Goal: Task Accomplishment & Management: Manage account settings

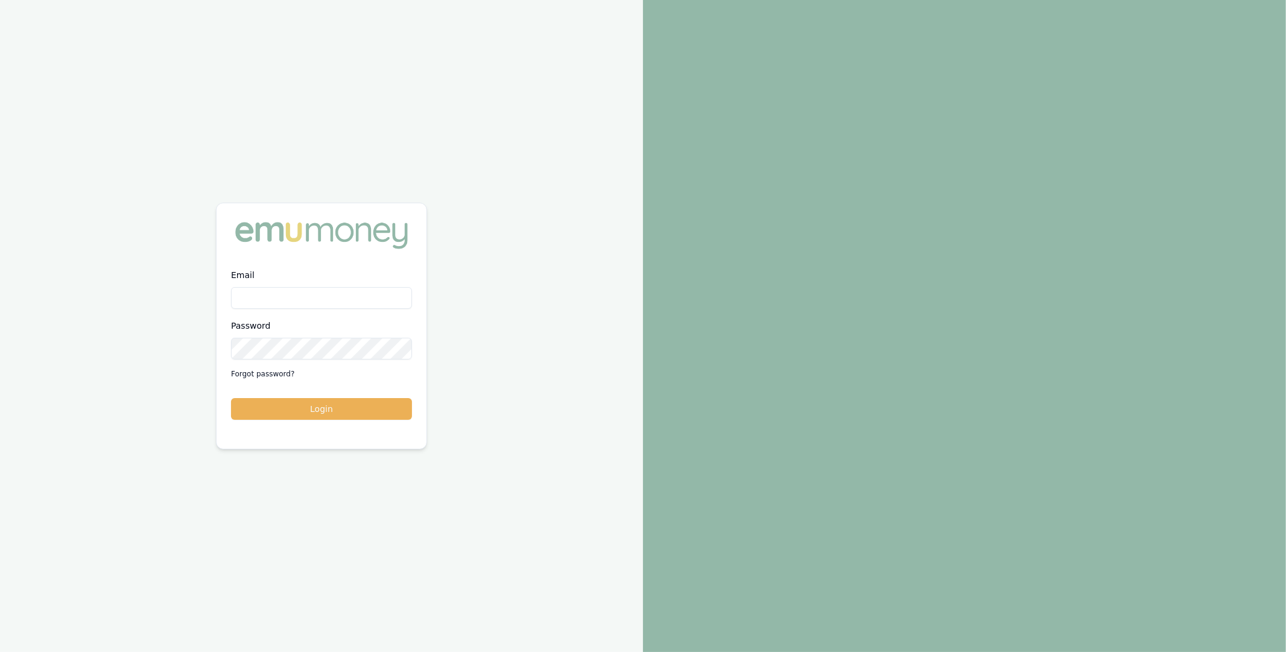
click at [329, 308] on input "Email" at bounding box center [321, 298] width 181 height 22
type input "m@emumoney.com.au"
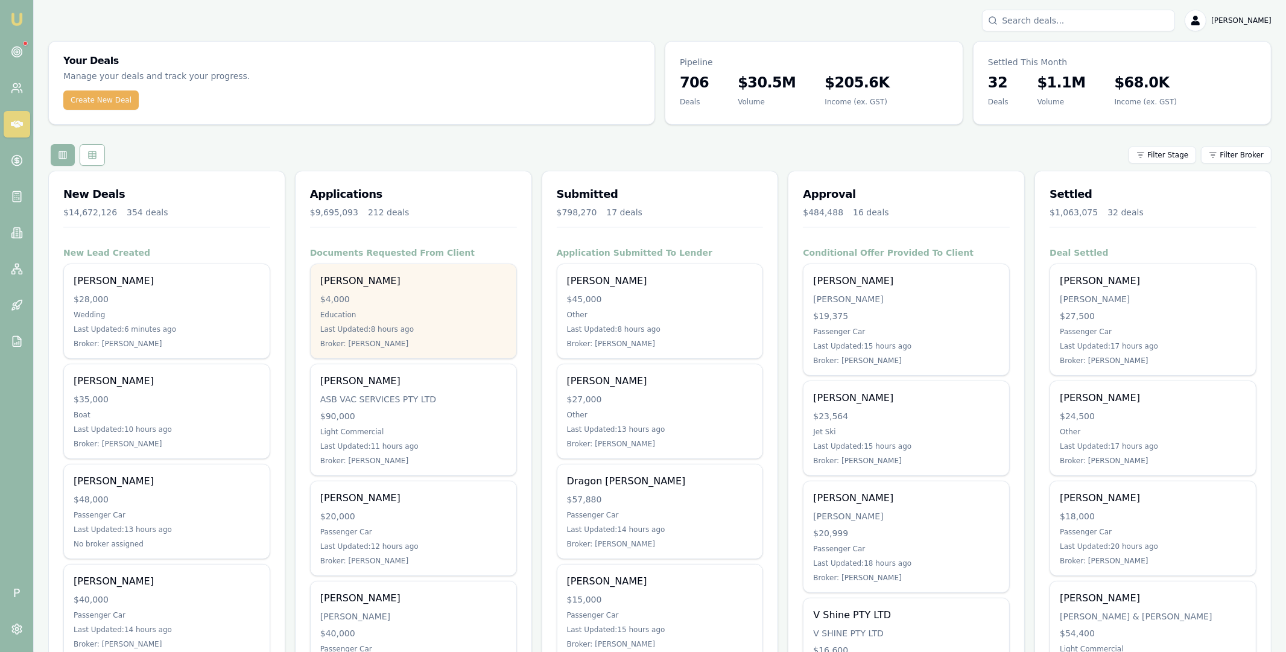
click at [401, 299] on div "$4,000" at bounding box center [413, 299] width 186 height 12
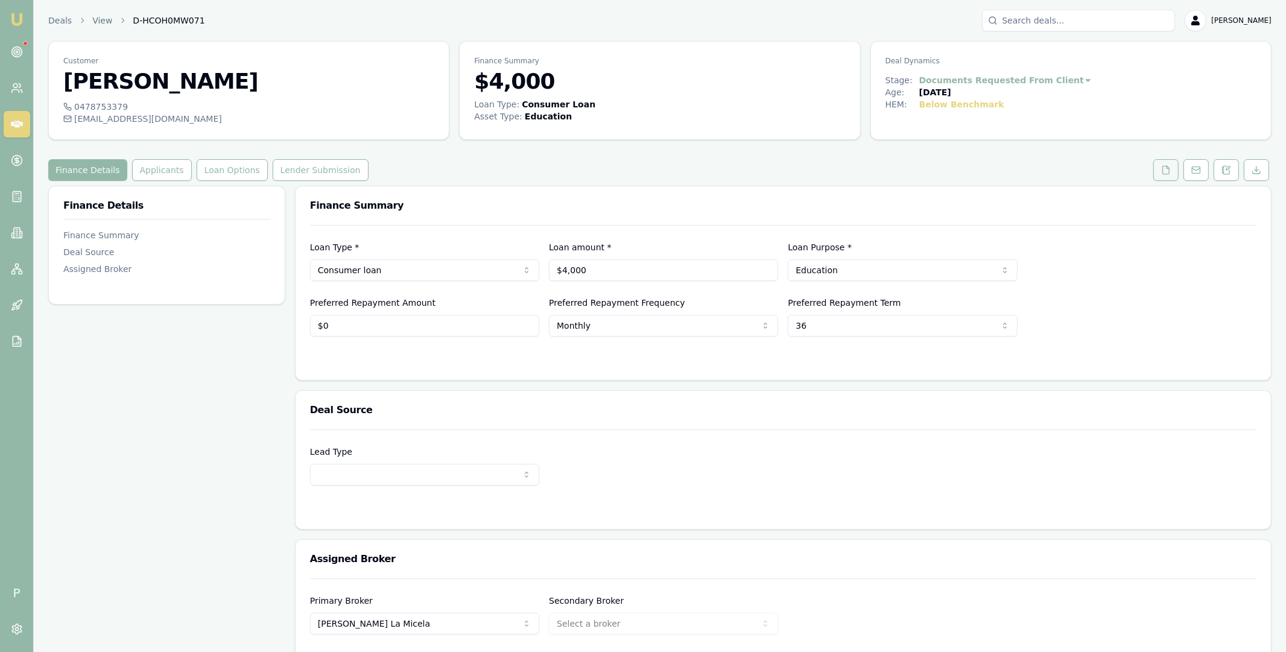
click at [1163, 173] on icon at bounding box center [1167, 170] width 10 height 10
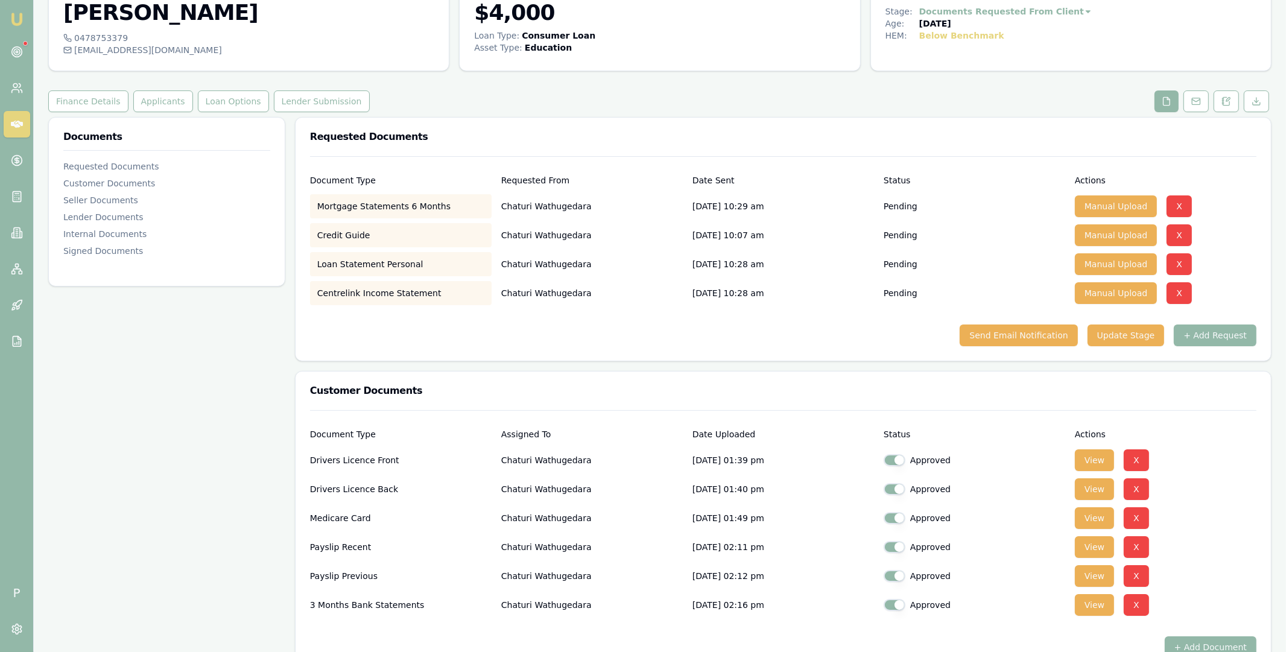
scroll to position [179, 0]
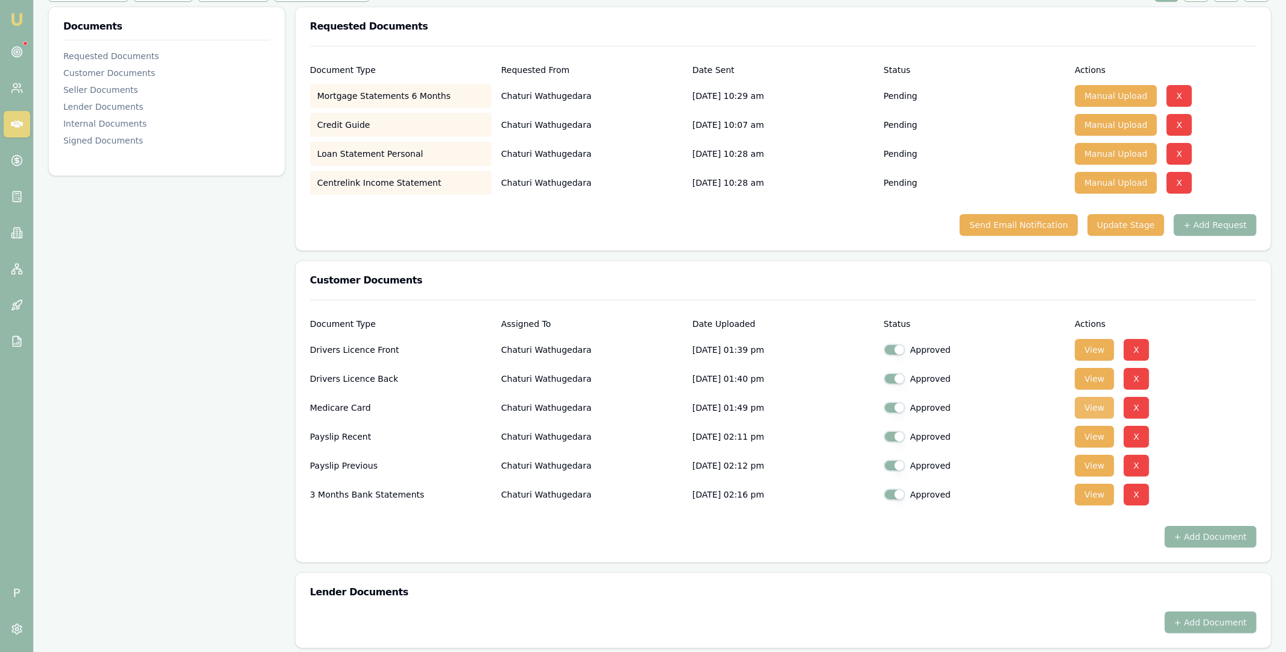
click at [1094, 403] on button "View" at bounding box center [1094, 408] width 39 height 22
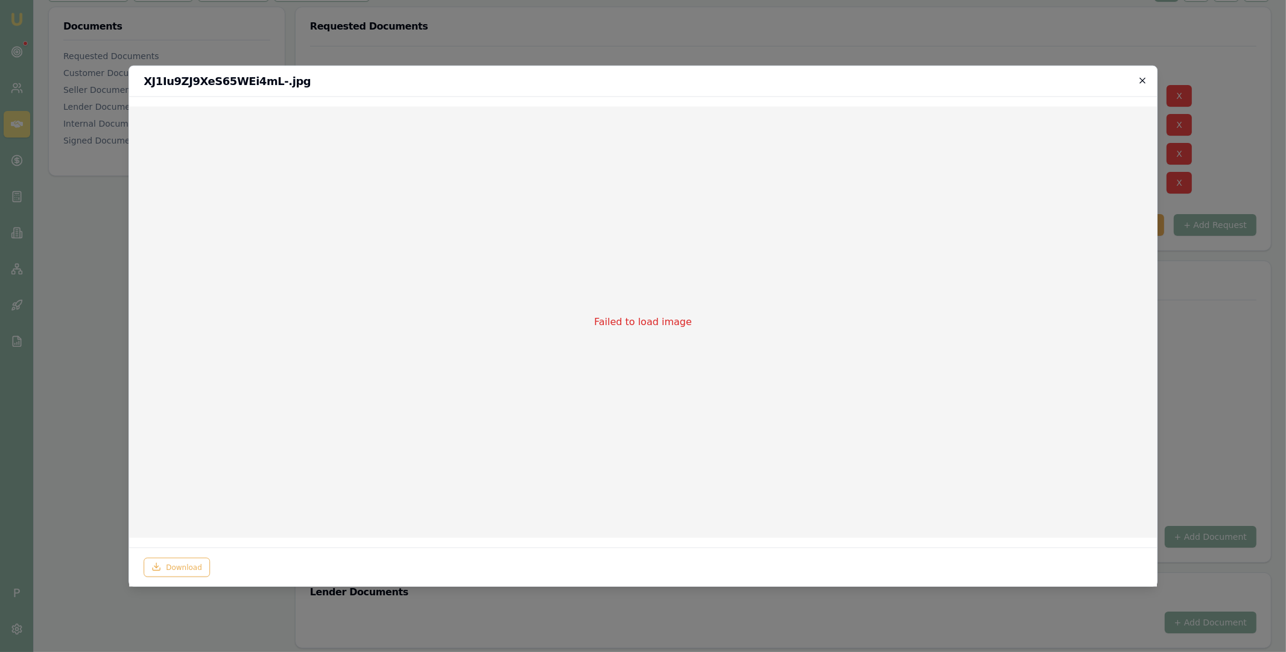
click at [1143, 80] on icon "button" at bounding box center [1143, 80] width 10 height 10
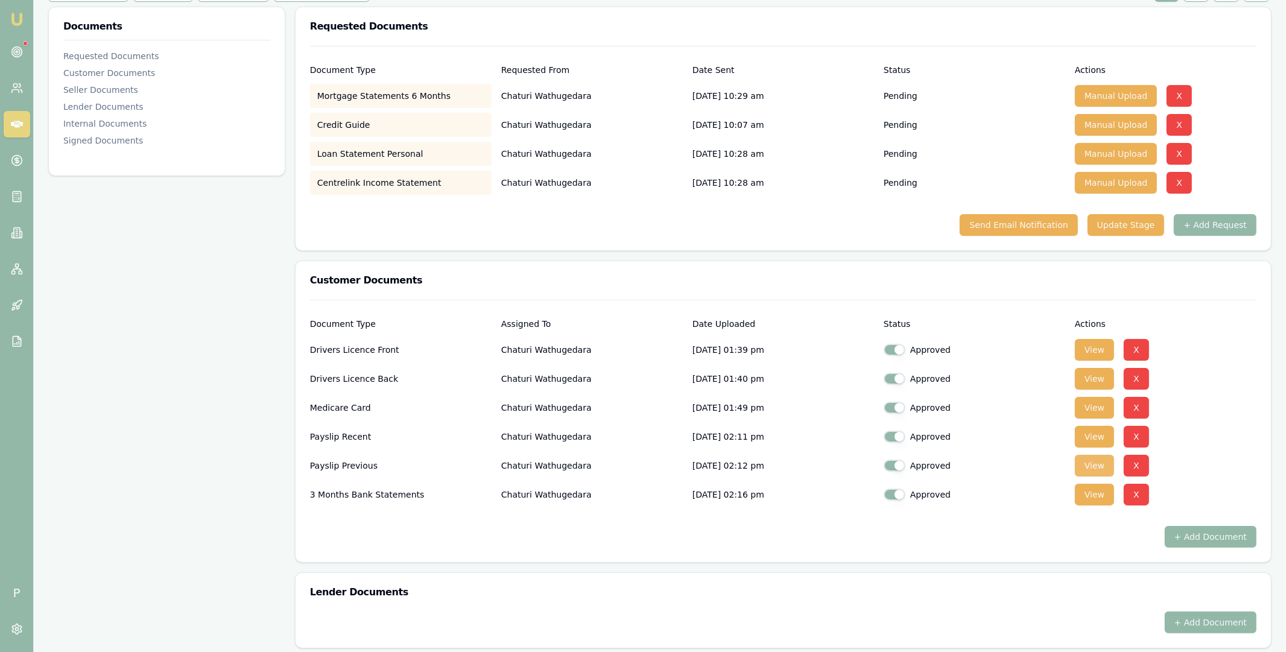
click at [1095, 463] on button "View" at bounding box center [1094, 466] width 39 height 22
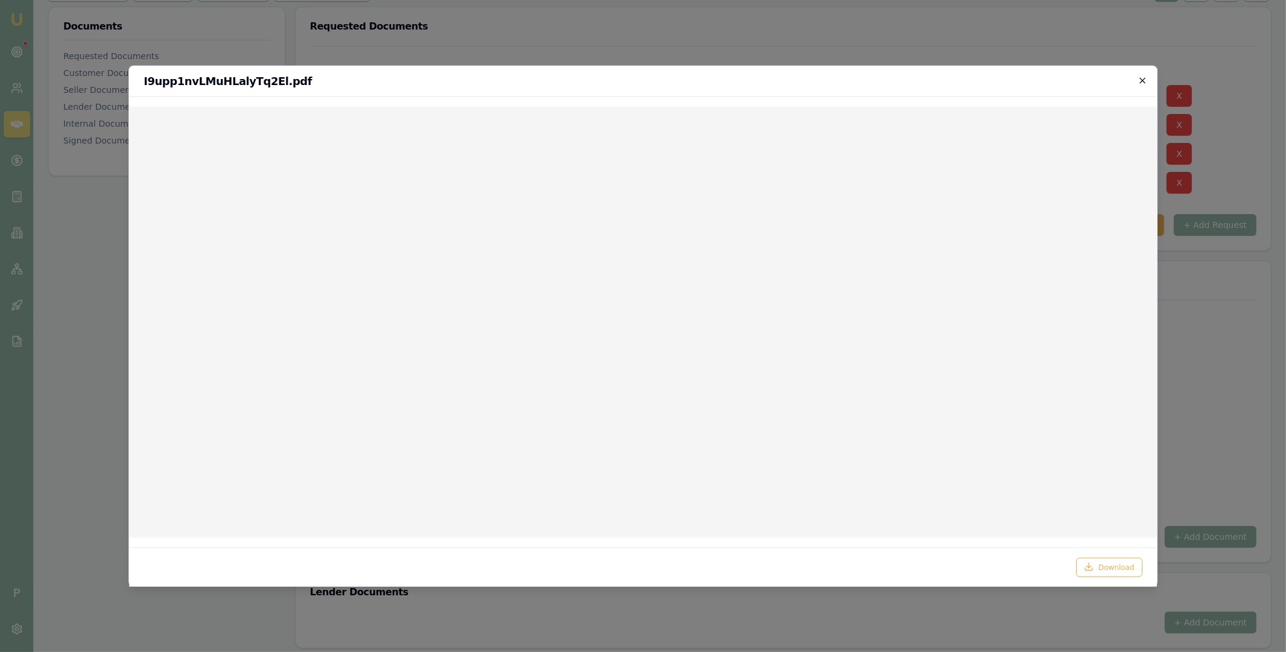
click at [1142, 80] on icon "button" at bounding box center [1143, 80] width 10 height 10
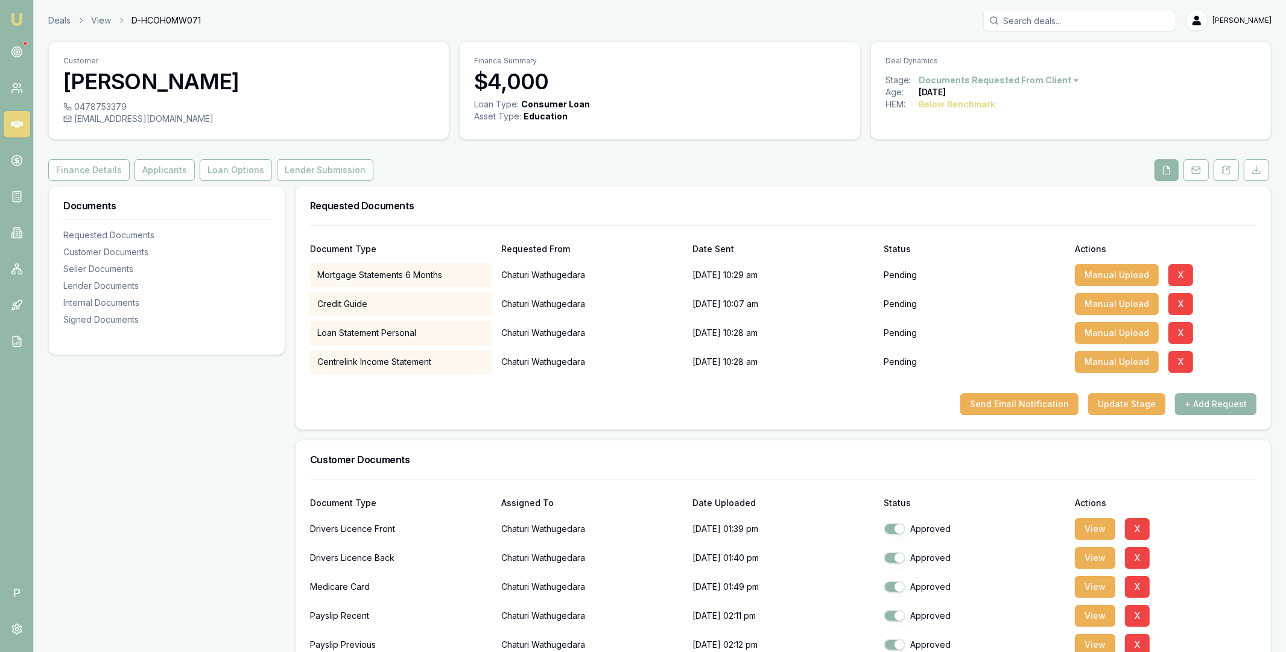
scroll to position [179, 0]
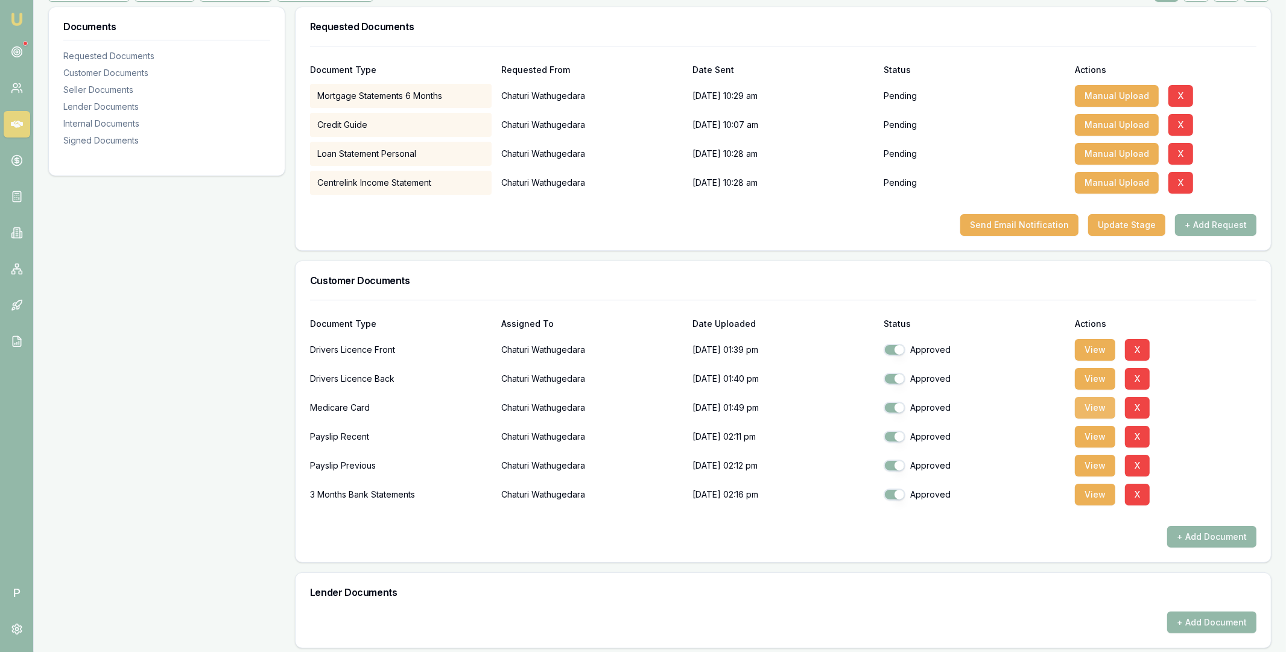
click at [1099, 407] on button "View" at bounding box center [1095, 408] width 40 height 22
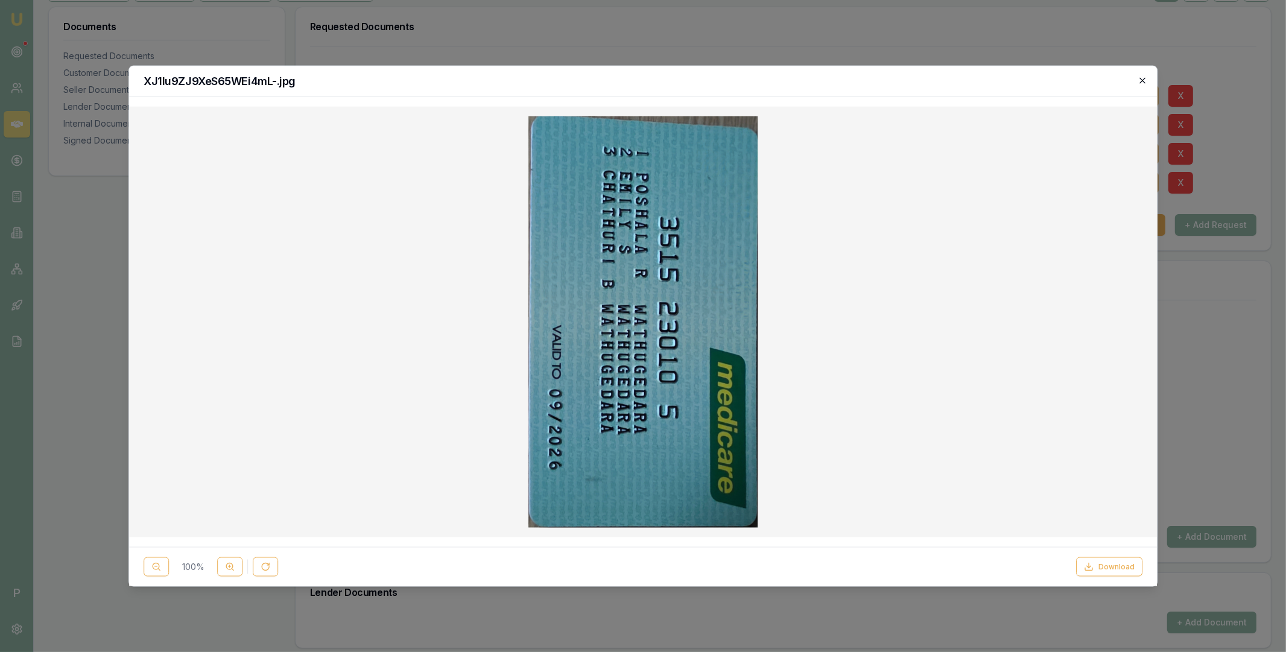
click at [1141, 80] on icon "button" at bounding box center [1143, 80] width 10 height 10
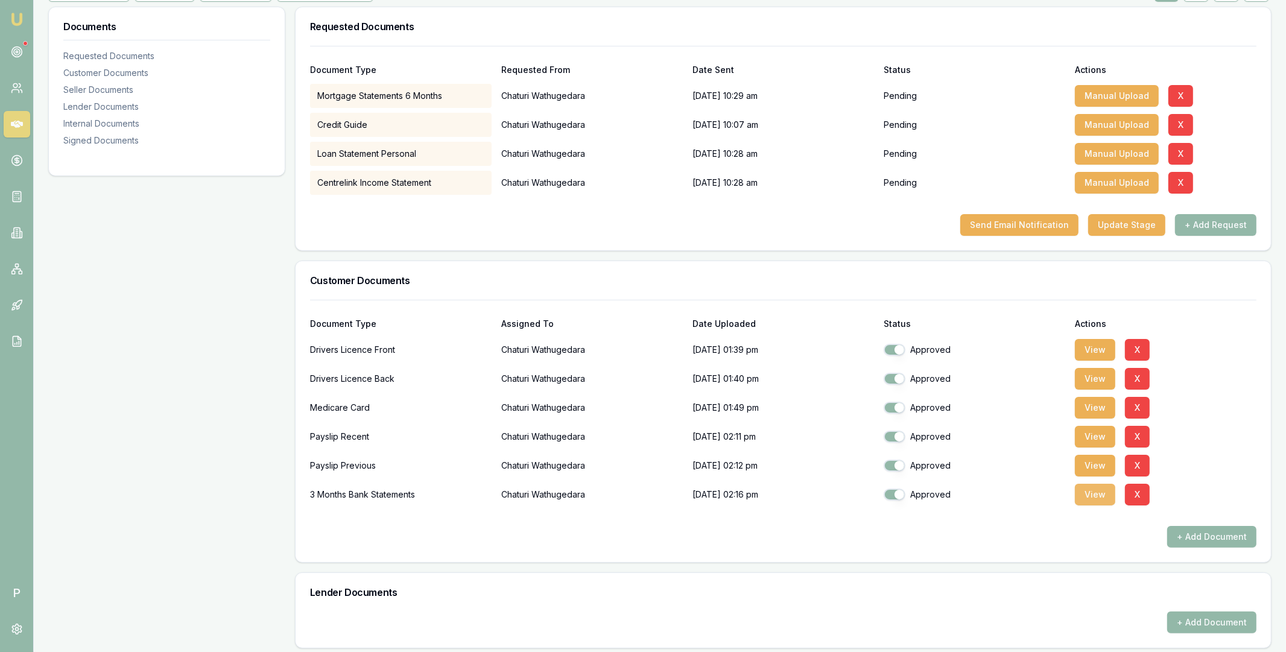
click at [1084, 492] on button "View" at bounding box center [1095, 495] width 40 height 22
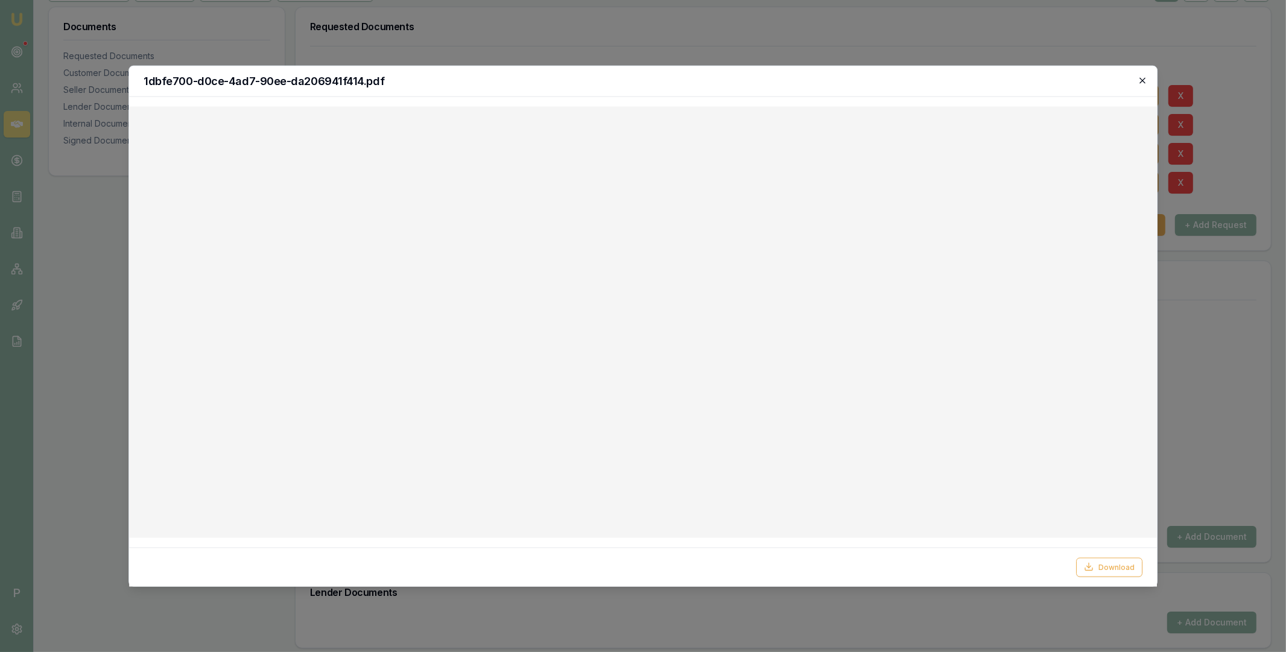
click at [1143, 81] on icon "button" at bounding box center [1142, 79] width 5 height 5
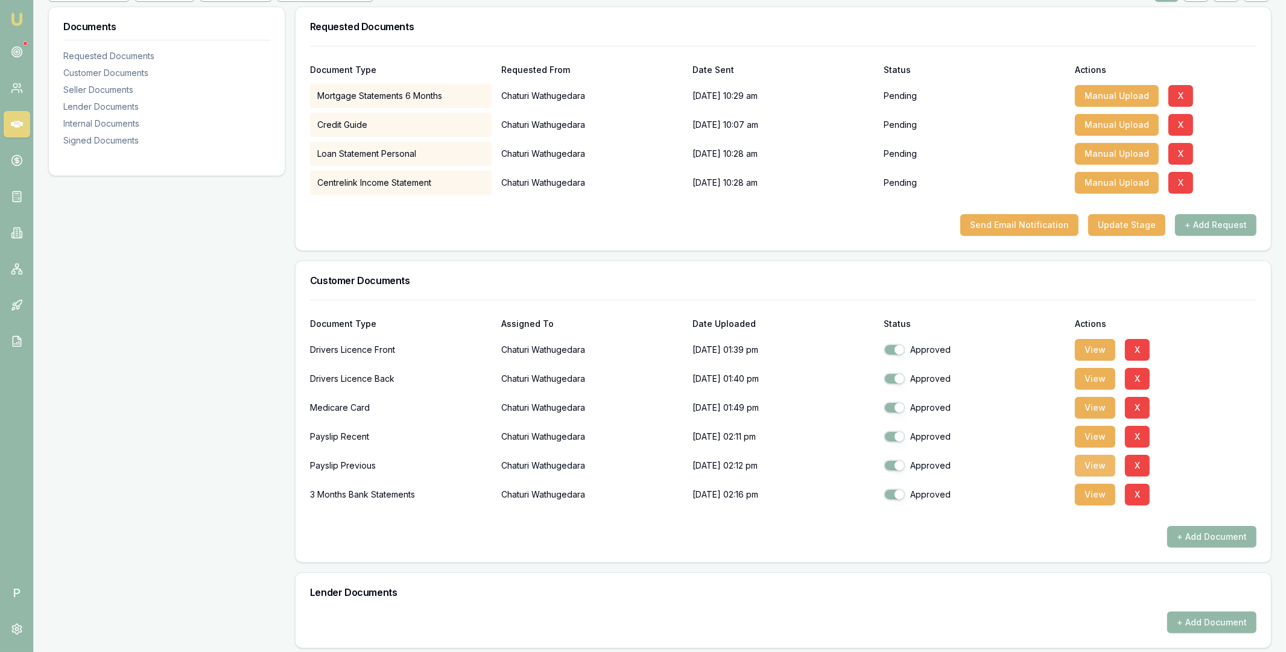
click at [1090, 468] on button "View" at bounding box center [1095, 466] width 40 height 22
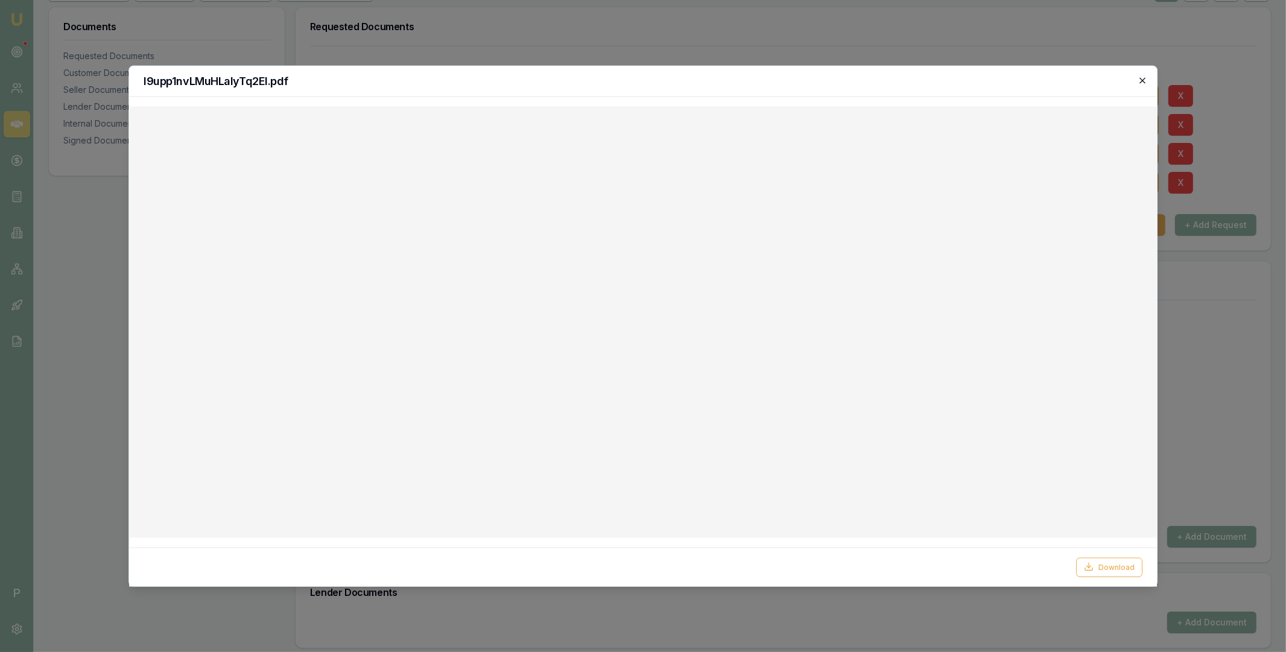
click at [1143, 79] on icon "button" at bounding box center [1143, 80] width 10 height 10
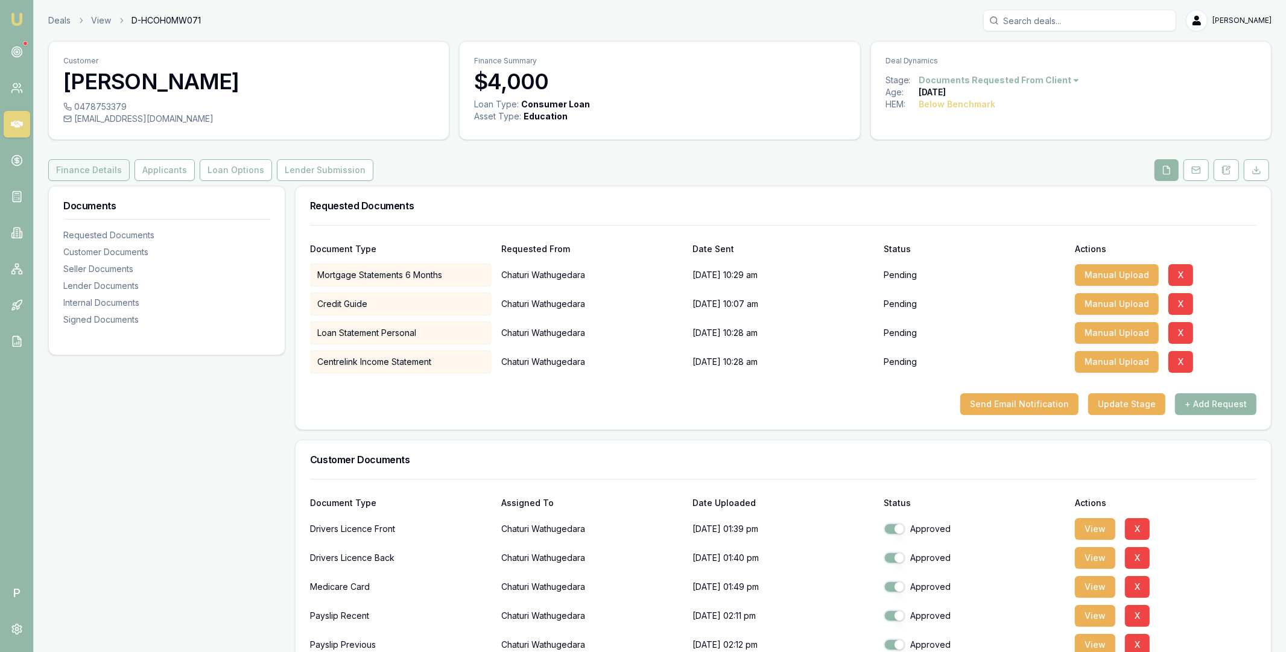
click at [91, 168] on button "Finance Details" at bounding box center [88, 170] width 81 height 22
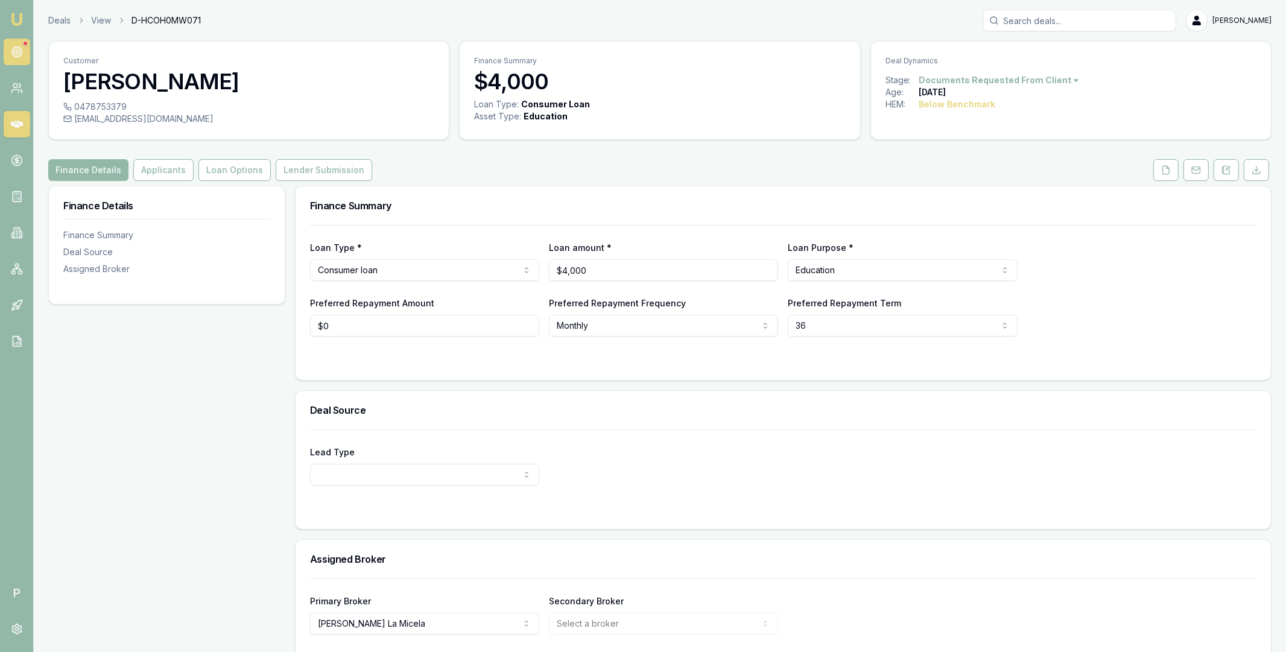
click at [17, 57] on circle at bounding box center [16, 52] width 10 height 10
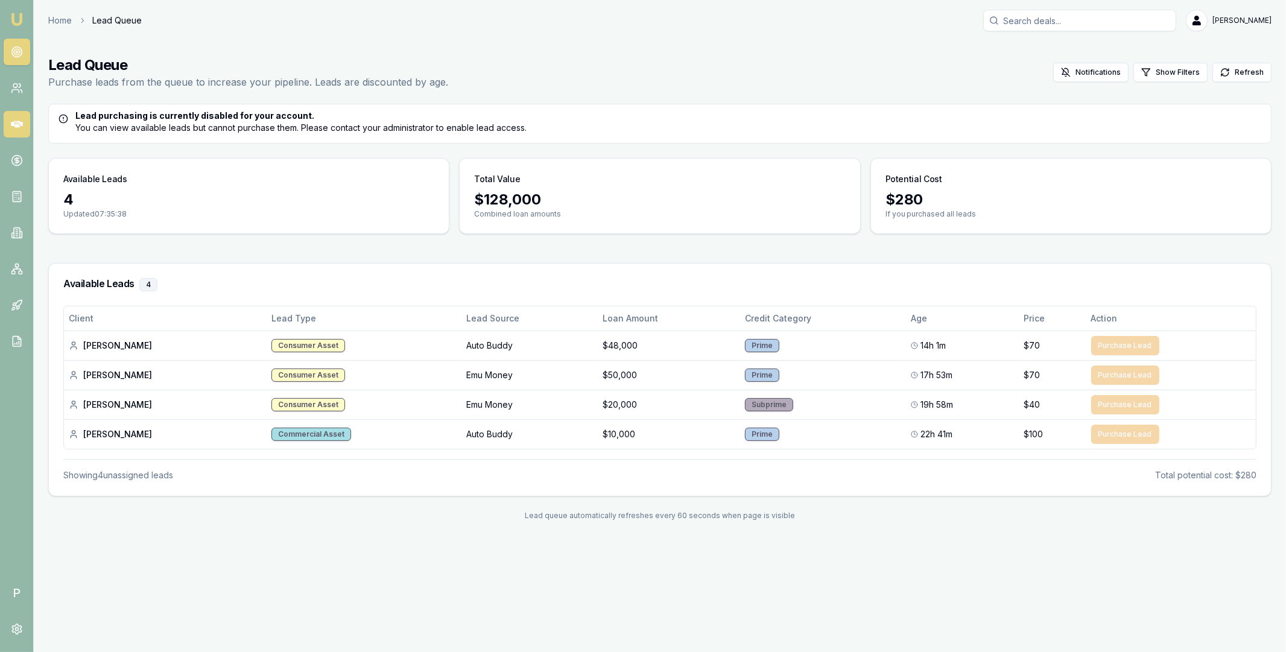
click at [15, 122] on icon at bounding box center [17, 124] width 12 height 7
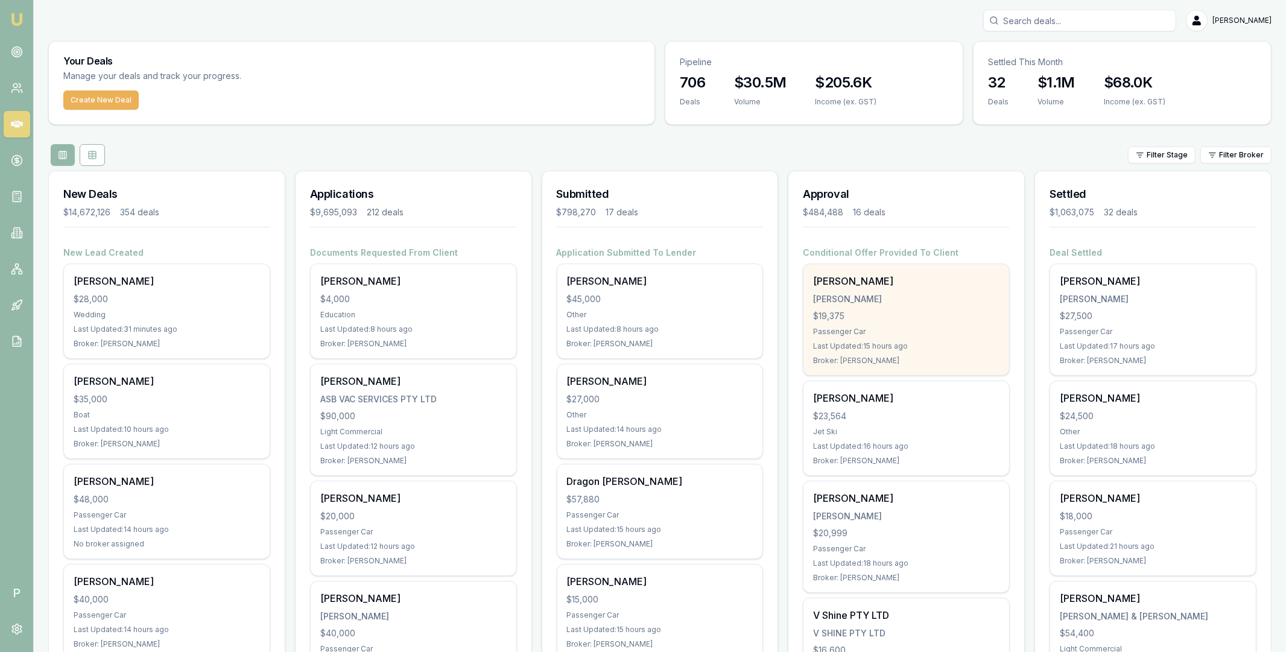
click at [882, 288] on div "Michael Galvin" at bounding box center [906, 281] width 186 height 14
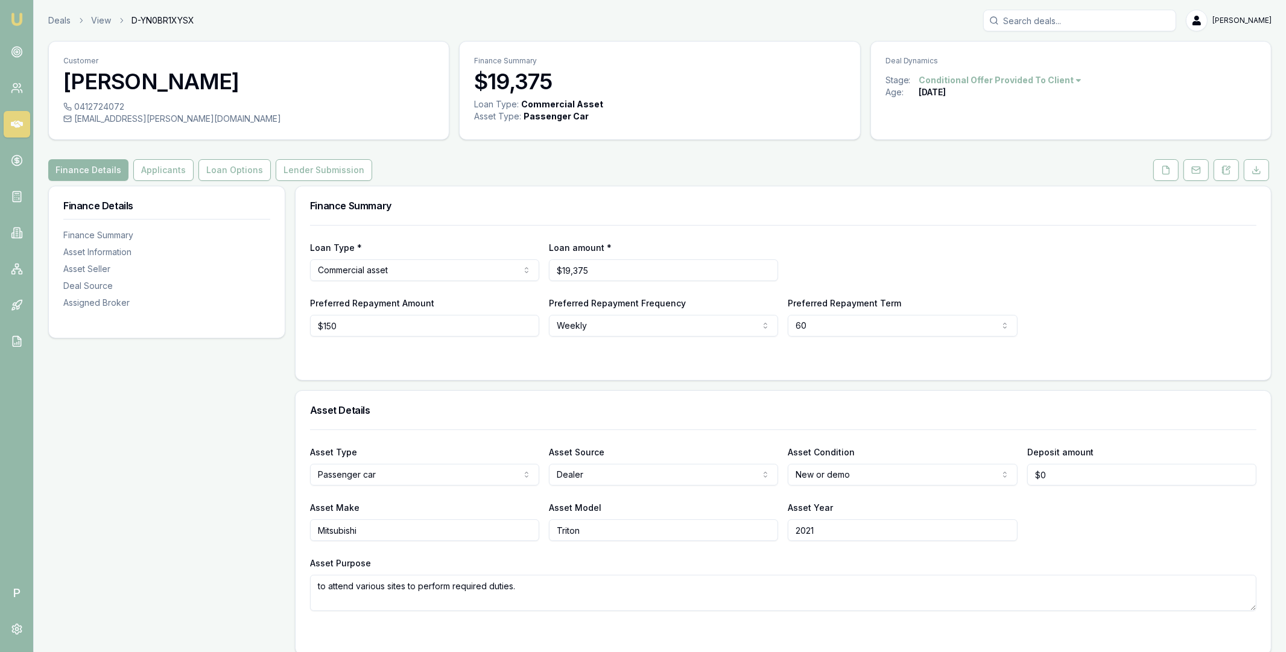
click at [13, 124] on icon at bounding box center [17, 124] width 12 height 7
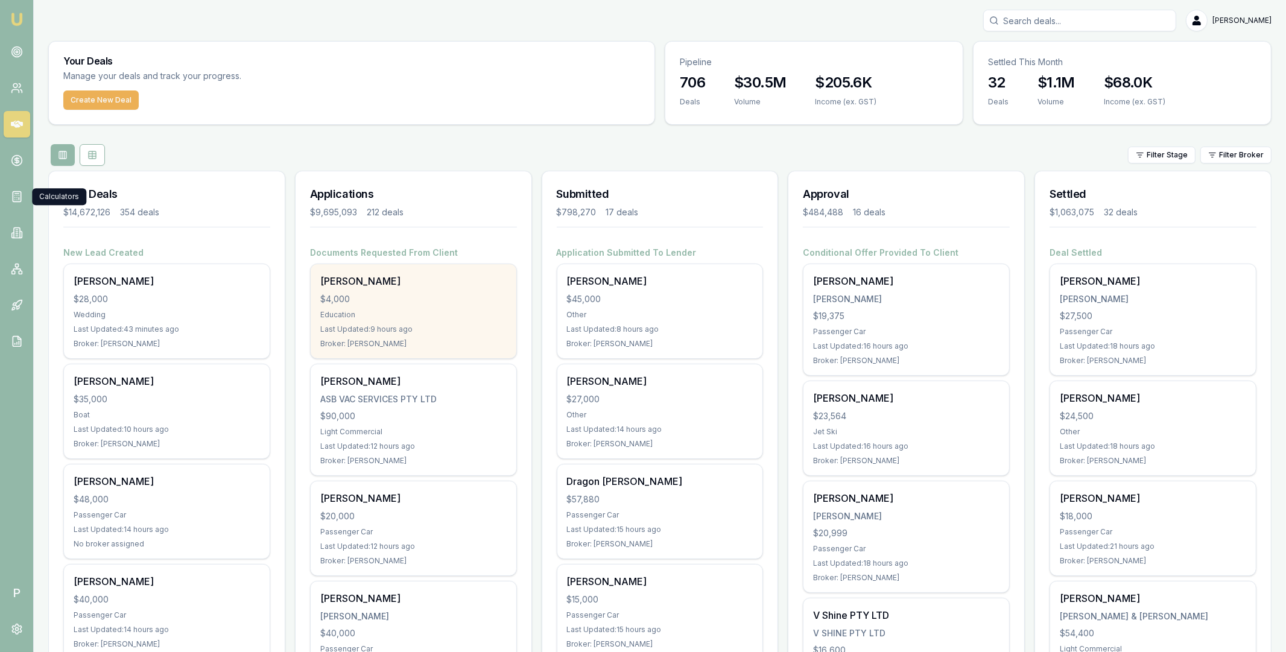
click at [377, 306] on div "Chaturi Wathugedara $4,000 Education Last Updated: 9 hours ago Broker: Laura La…" at bounding box center [414, 311] width 206 height 94
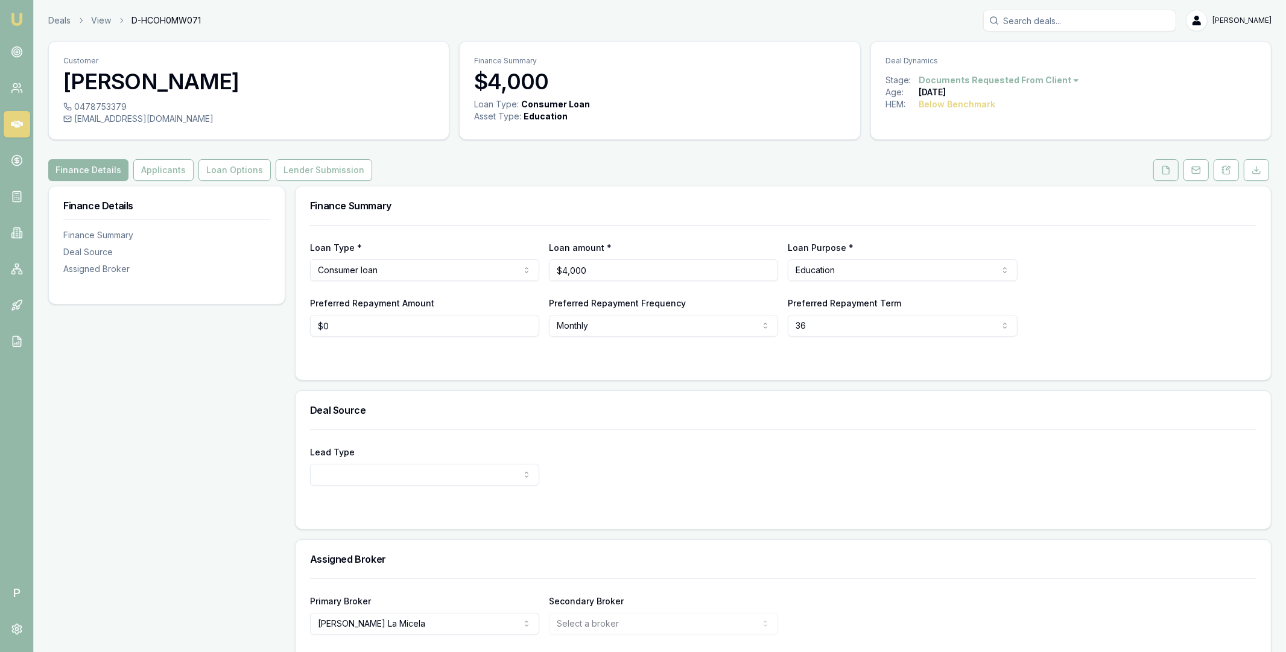
click at [1163, 173] on icon at bounding box center [1166, 170] width 7 height 8
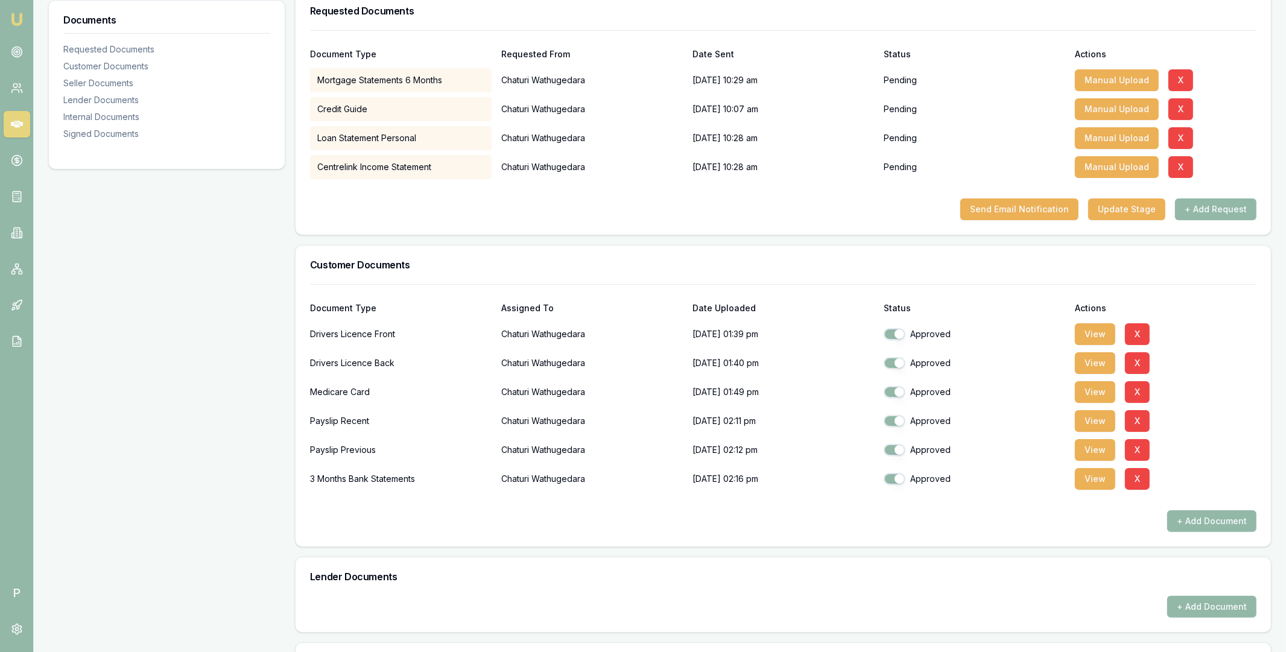
scroll to position [282, 0]
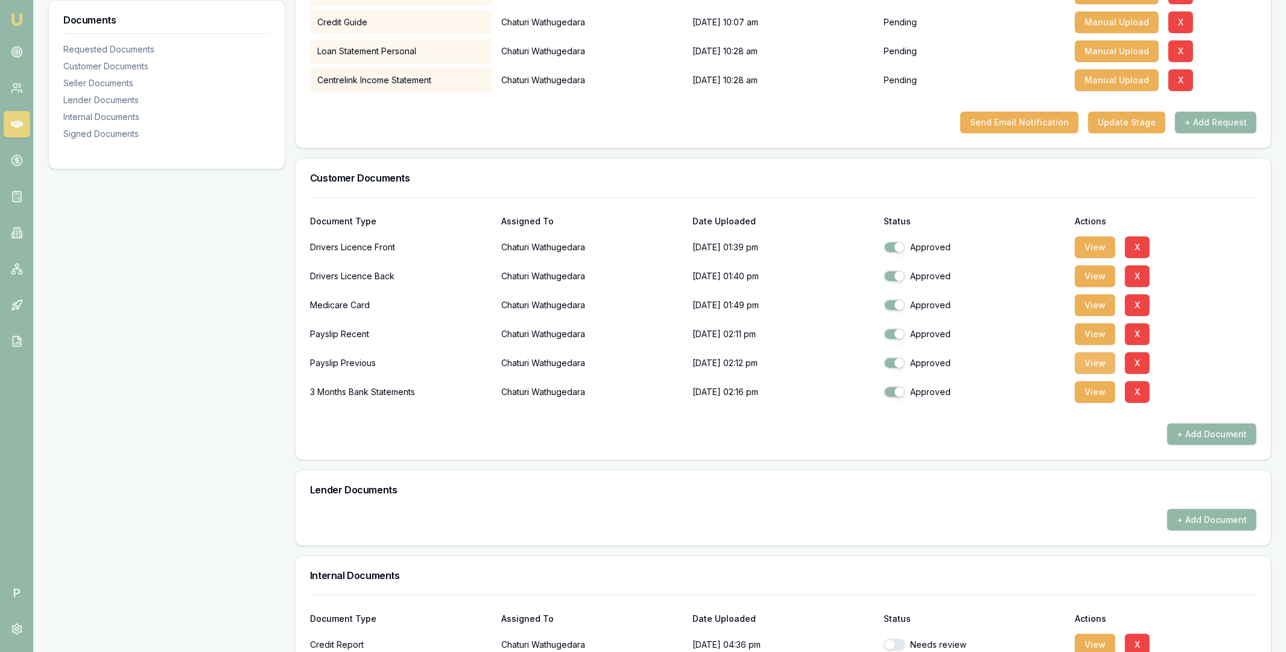
click at [1096, 360] on button "View" at bounding box center [1095, 363] width 40 height 22
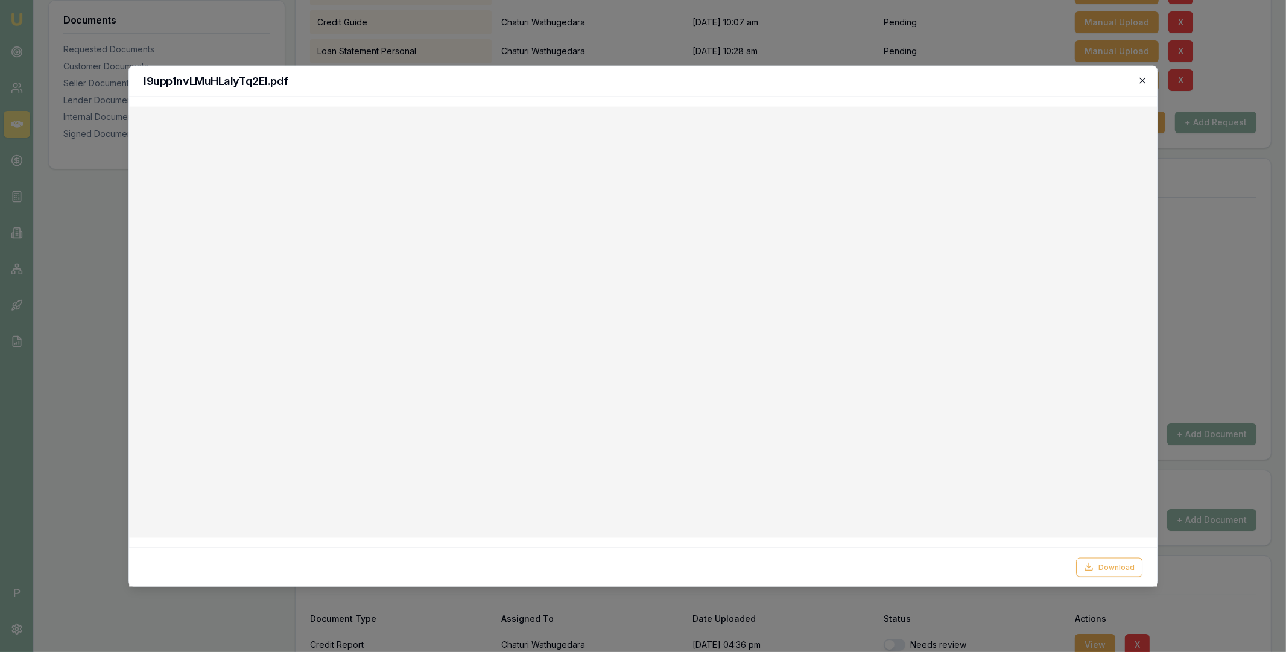
click at [1139, 83] on icon "button" at bounding box center [1143, 80] width 10 height 10
